Goal: Browse casually: Explore the website without a specific task or goal

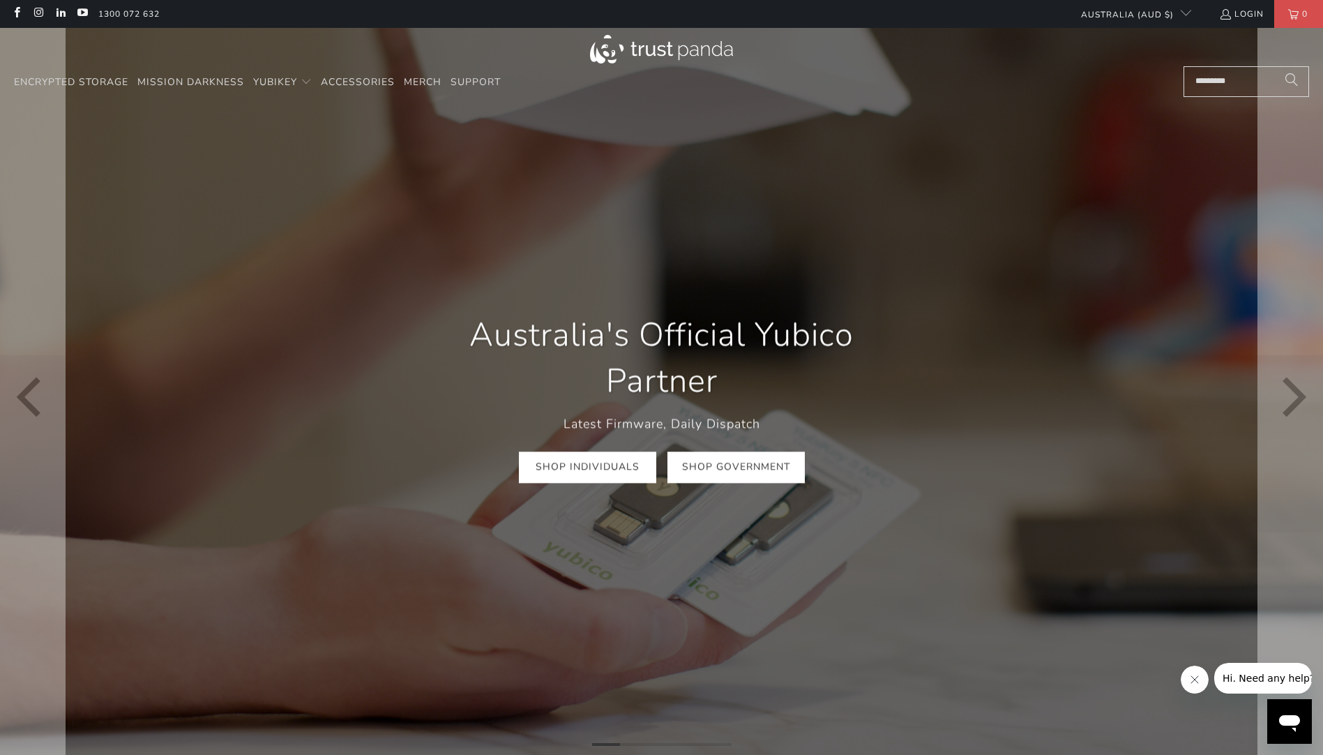
click at [744, 468] on link "Shop Government" at bounding box center [735, 467] width 137 height 31
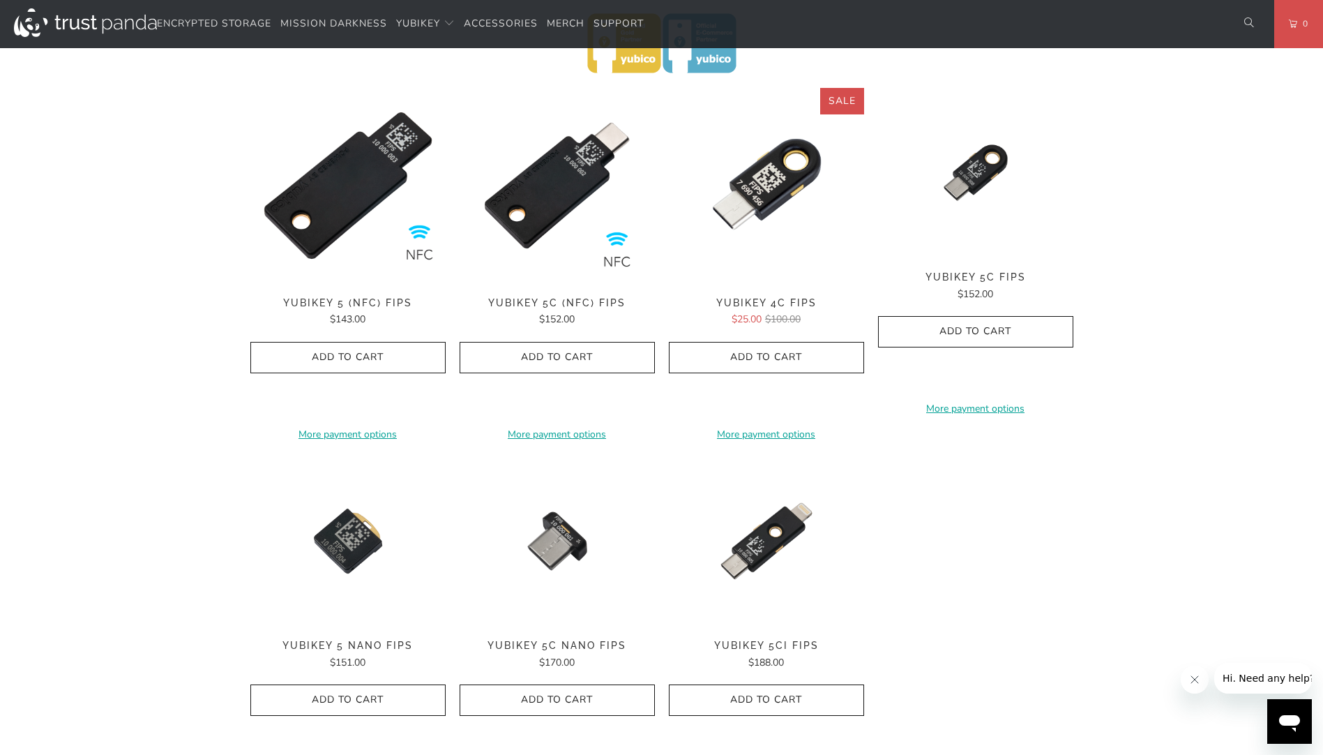
scroll to position [349, 0]
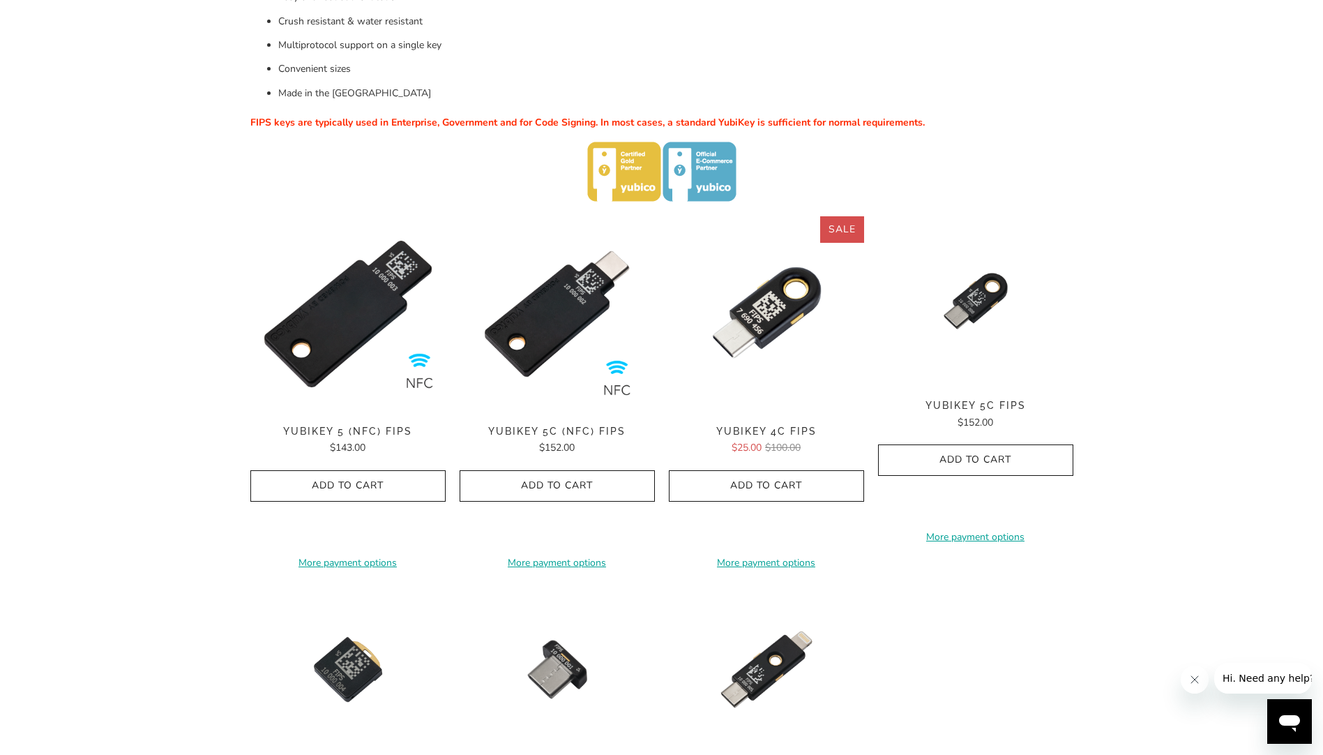
click at [563, 427] on span "YubiKey 5C (NFC) FIPS" at bounding box center [557, 431] width 195 height 12
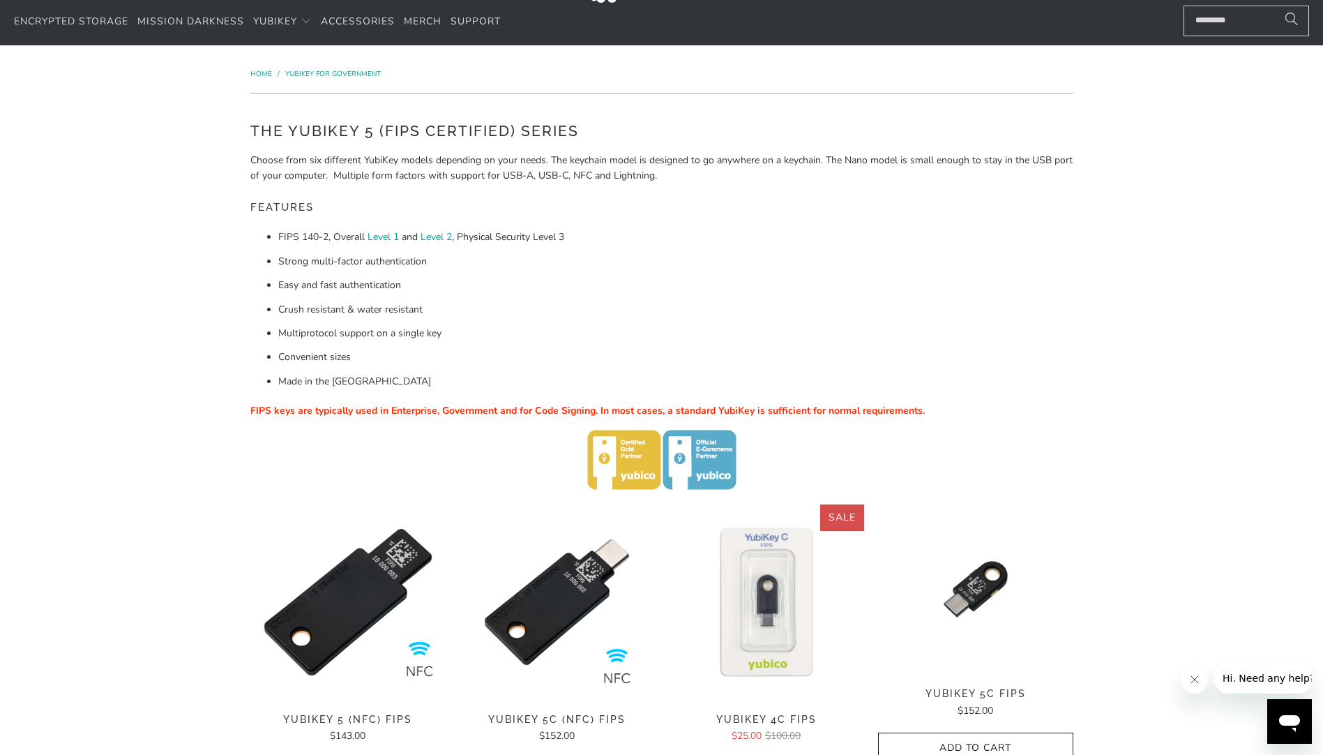
scroll to position [0, 0]
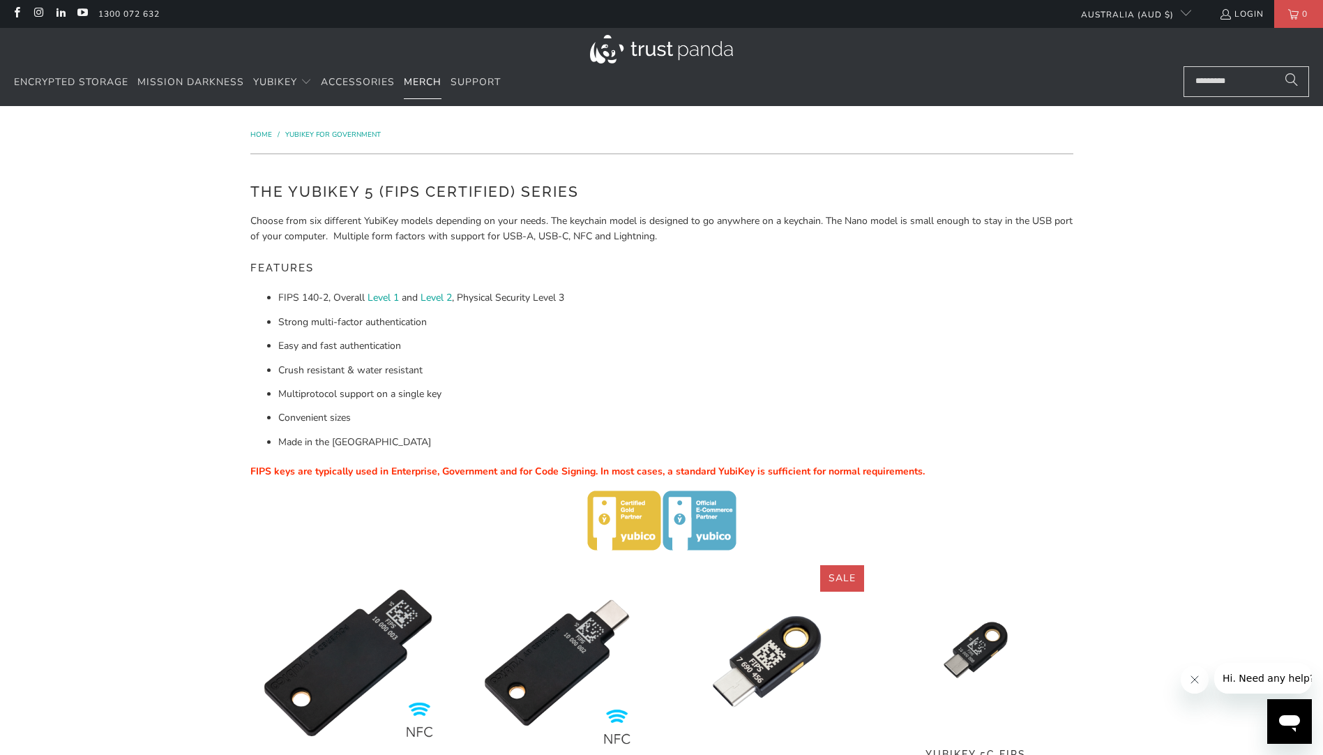
click at [427, 82] on span "Merch" at bounding box center [423, 81] width 38 height 13
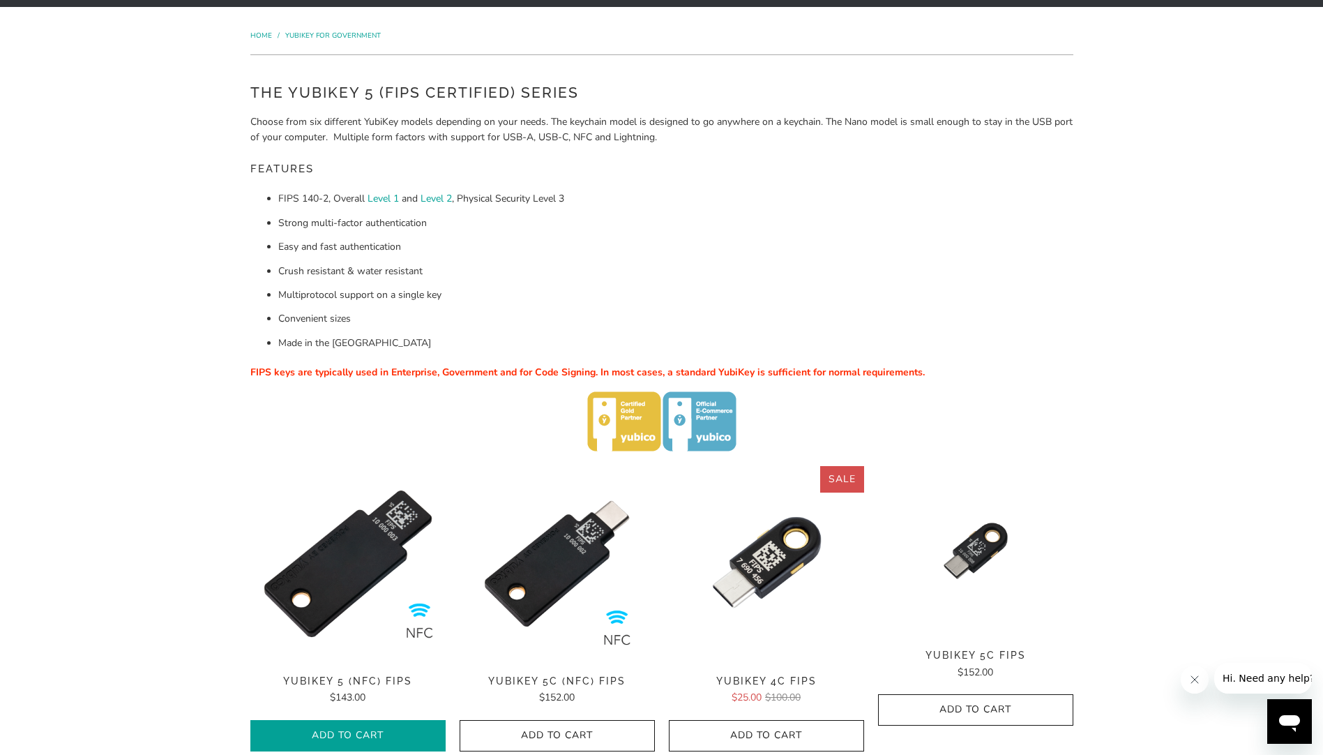
scroll to position [279, 0]
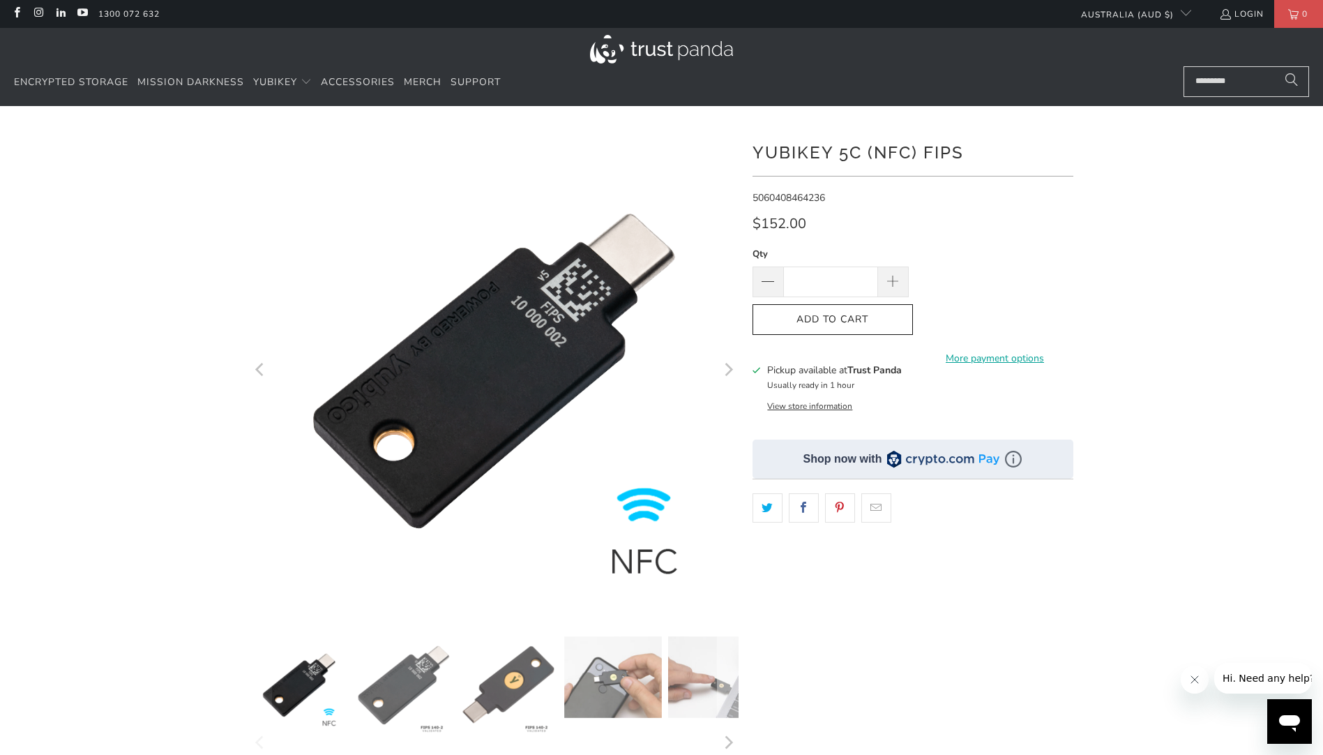
click at [731, 371] on icon "Next" at bounding box center [729, 370] width 8 height 13
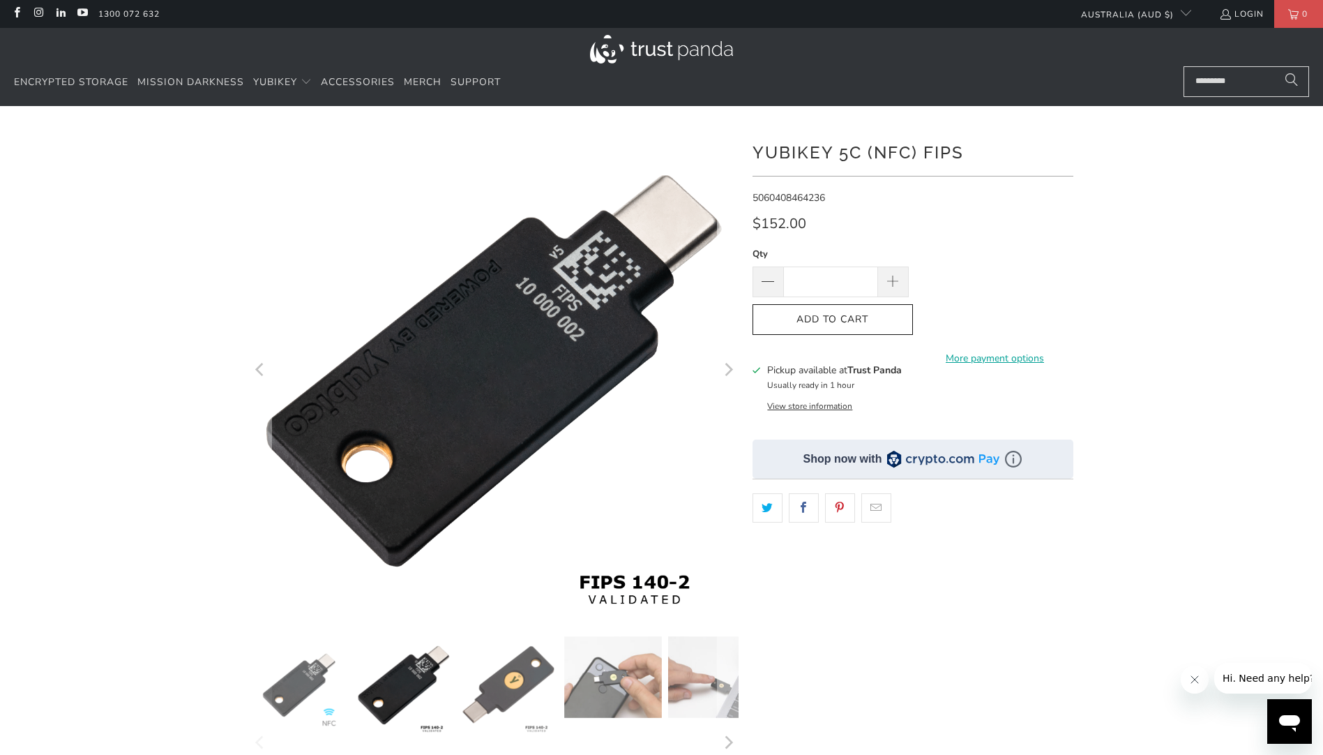
click at [731, 371] on icon "Next" at bounding box center [729, 370] width 8 height 13
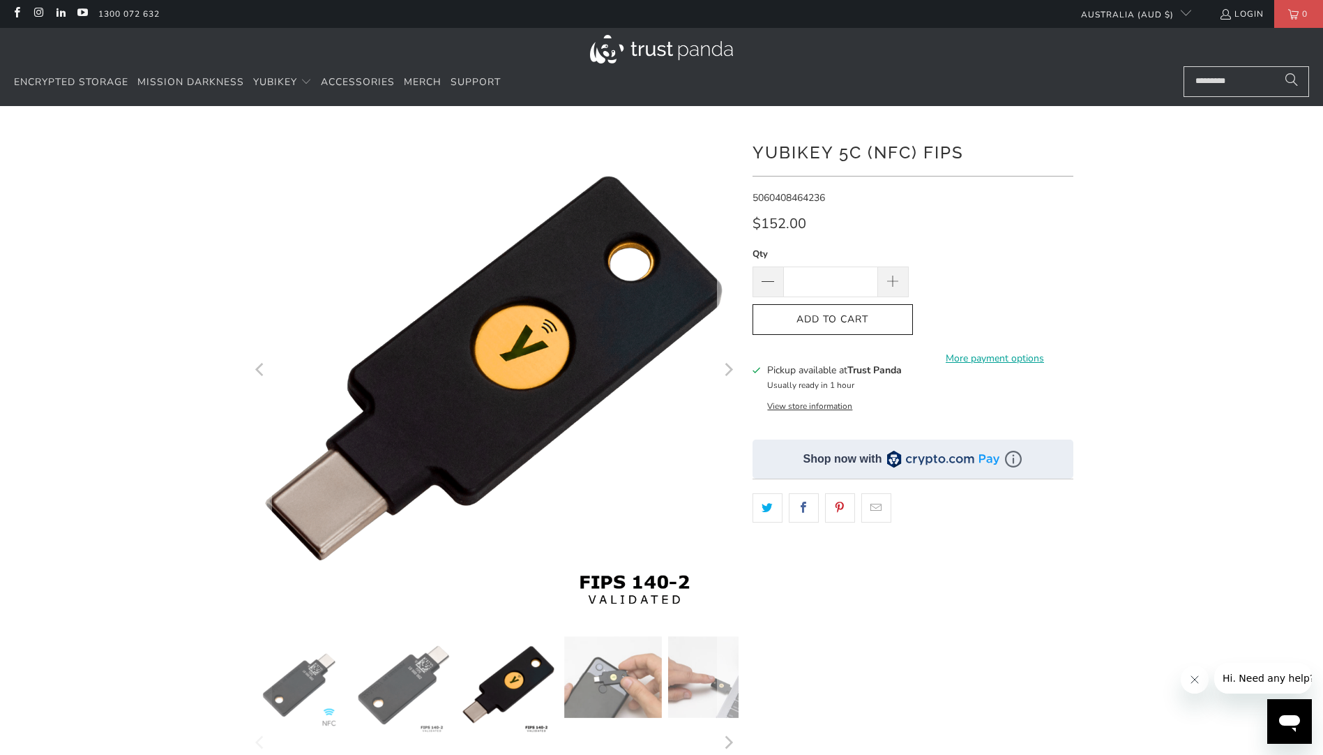
click at [729, 372] on icon "Next" at bounding box center [729, 370] width 8 height 13
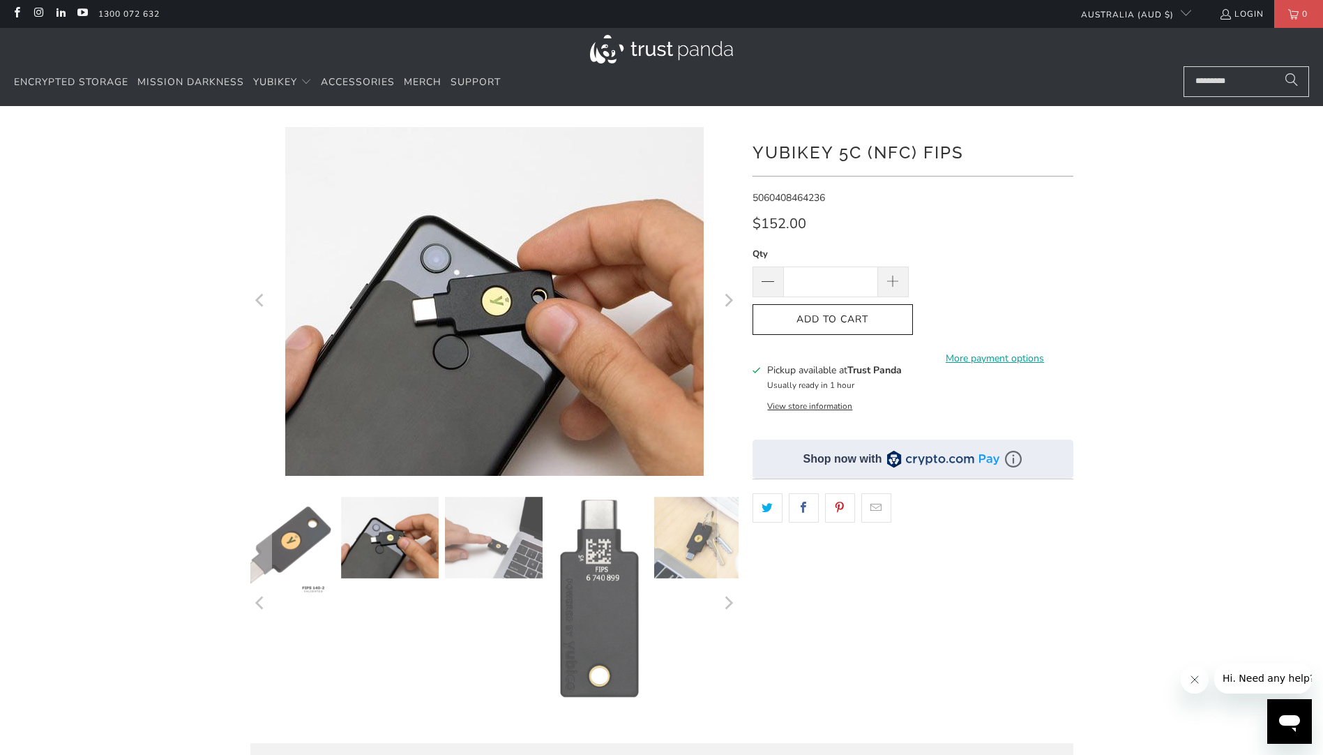
click at [731, 304] on icon "Next" at bounding box center [727, 301] width 13 height 209
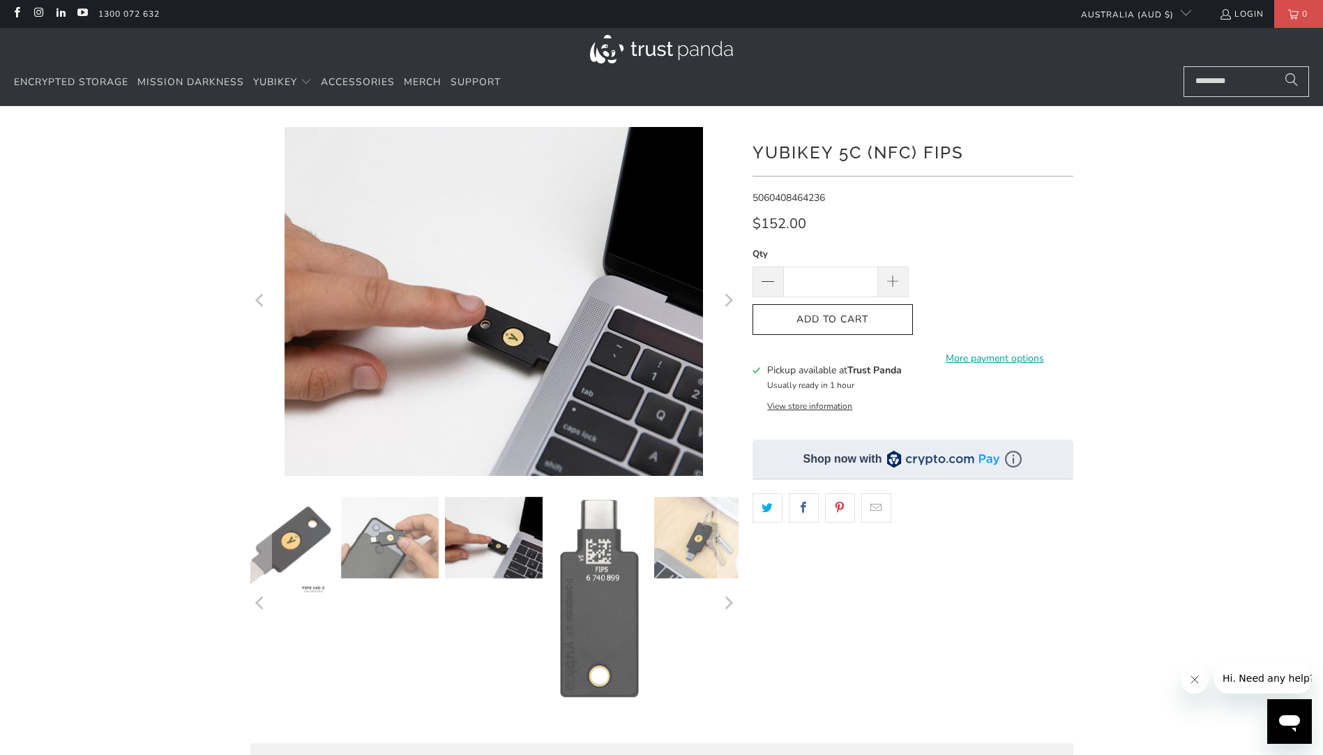
click at [731, 304] on icon "Next" at bounding box center [727, 301] width 13 height 209
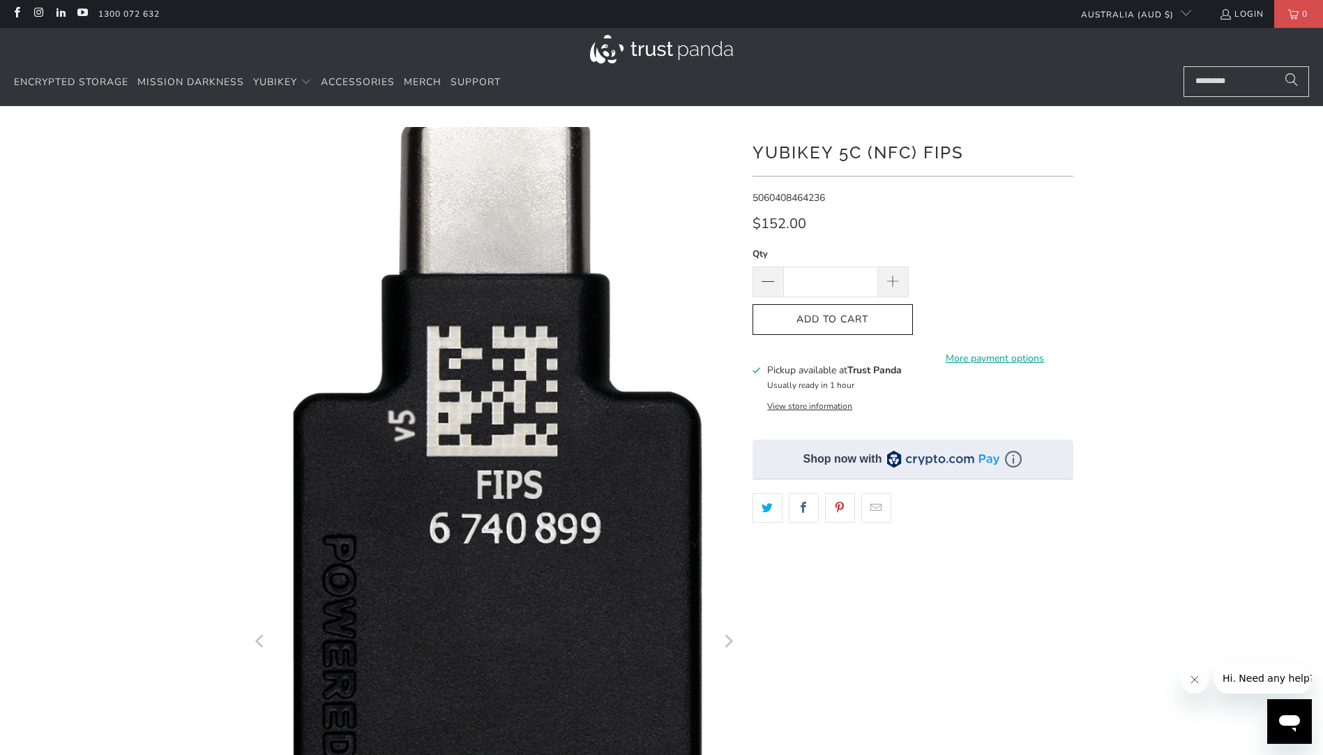
click at [546, 413] on img at bounding box center [492, 646] width 510 height 1081
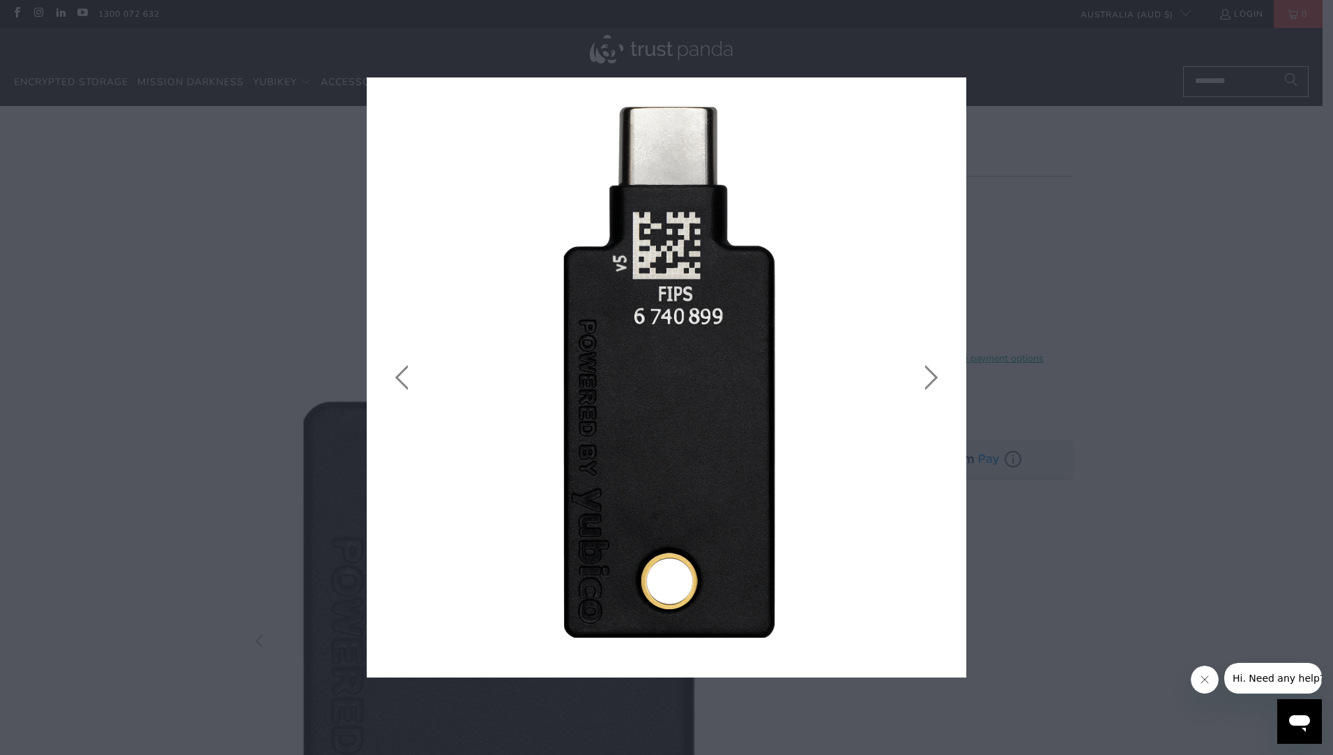
click at [946, 95] on icon "close" at bounding box center [951, 93] width 20 height 20
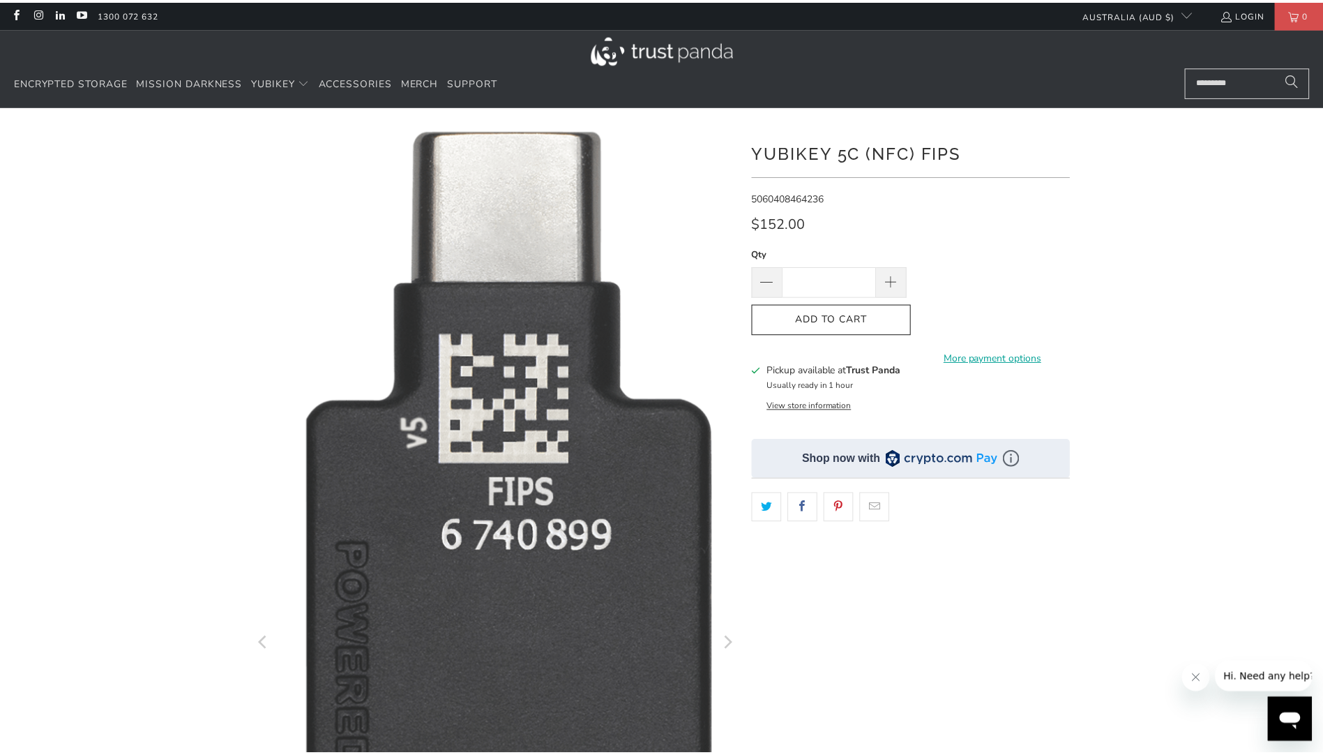
scroll to position [127, 0]
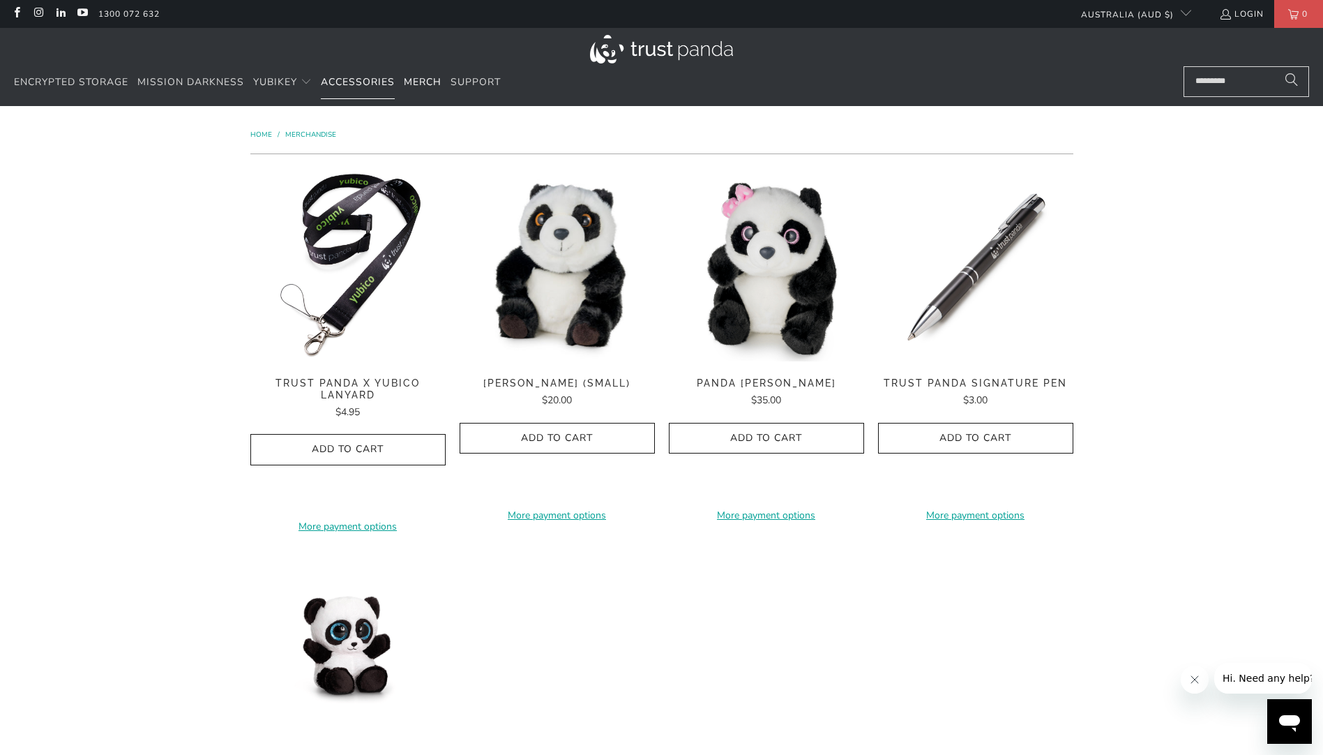
click at [378, 83] on span "Accessories" at bounding box center [358, 81] width 74 height 13
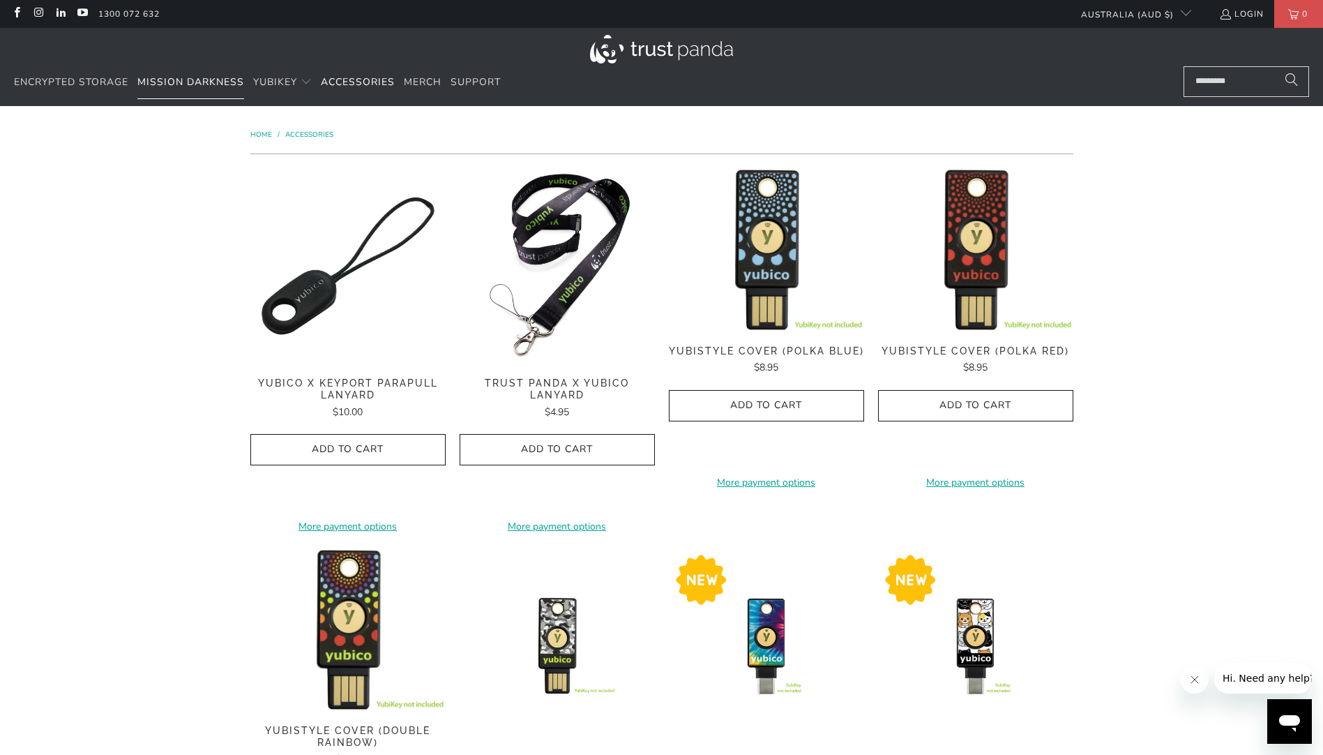
click at [196, 81] on span "Mission Darkness" at bounding box center [190, 81] width 107 height 13
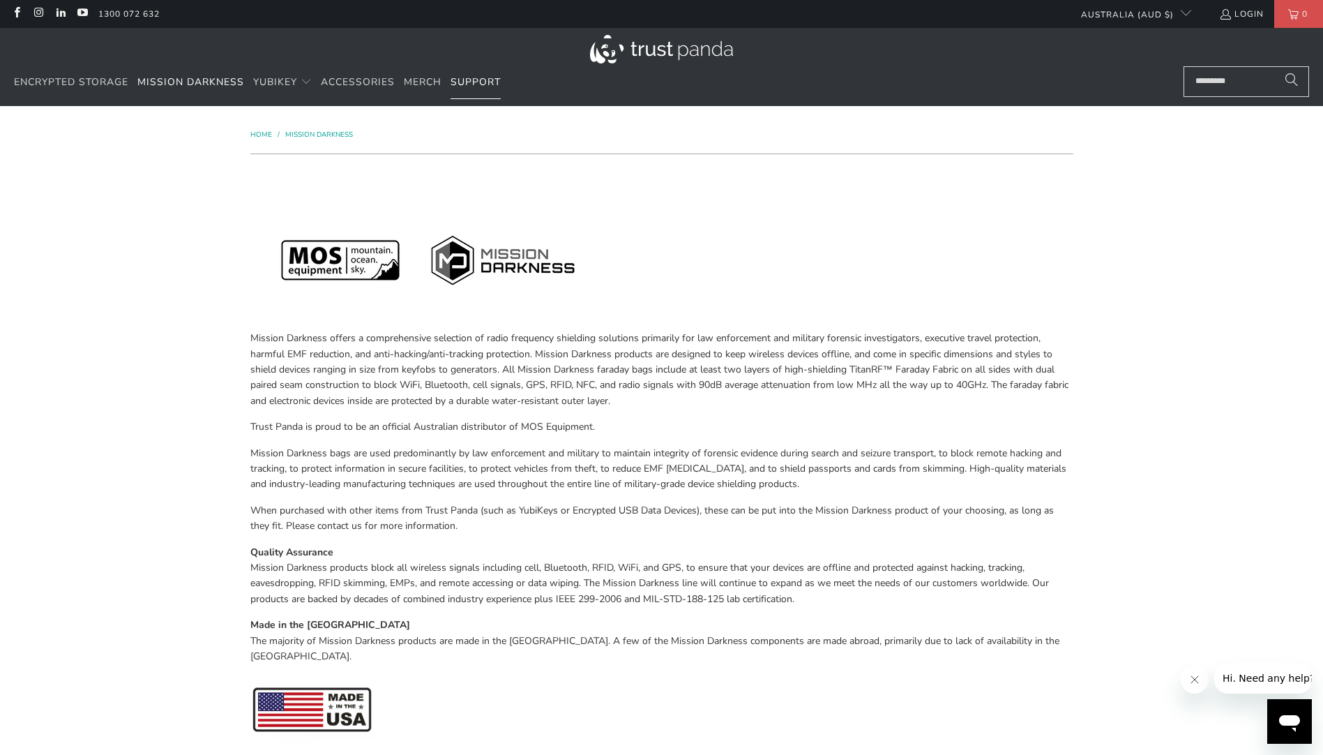
click at [488, 84] on span "Support" at bounding box center [476, 81] width 50 height 13
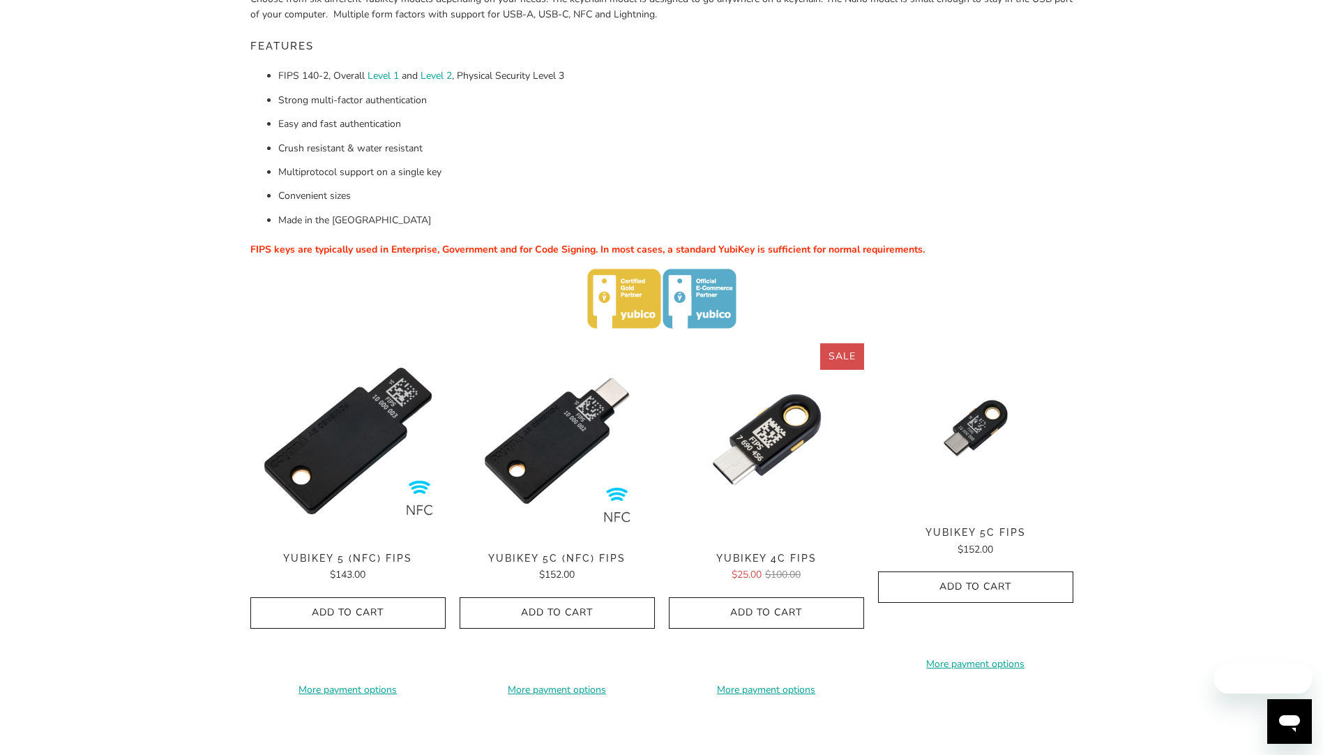
scroll to position [279, 0]
